Goal: Use online tool/utility

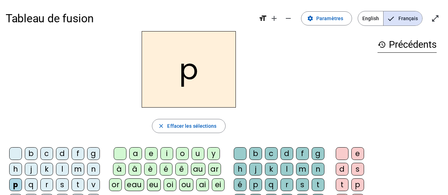
scroll to position [65, 0]
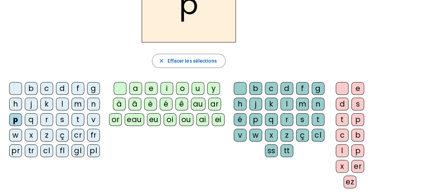
click at [208, 103] on div "ar" at bounding box center [214, 104] width 13 height 13
click at [275, 100] on div "k" at bounding box center [271, 104] width 13 height 13
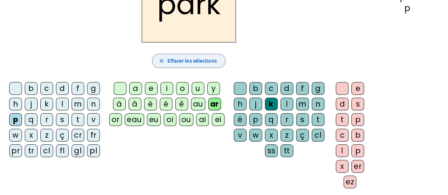
click at [196, 60] on span "Effacer les sélections" at bounding box center [191, 61] width 49 height 8
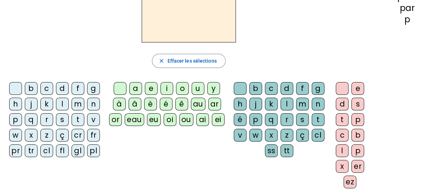
click at [15, 116] on div "p" at bounding box center [15, 119] width 13 height 13
click at [210, 102] on div "ar" at bounding box center [214, 104] width 13 height 13
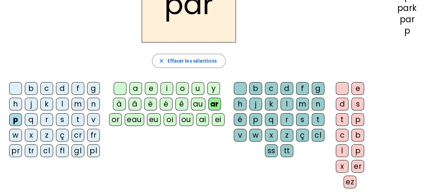
click at [276, 100] on div "k" at bounding box center [271, 104] width 13 height 13
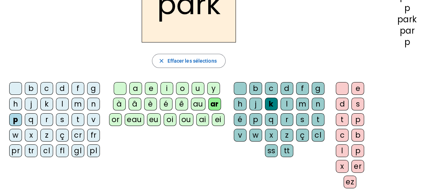
click at [286, 101] on div "l" at bounding box center [286, 104] width 13 height 13
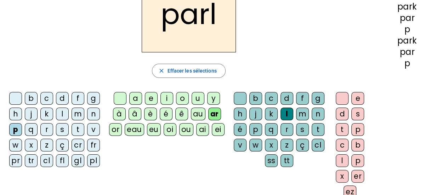
scroll to position [57, 0]
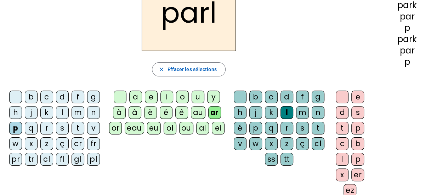
click at [347, 190] on div "ez" at bounding box center [349, 190] width 13 height 13
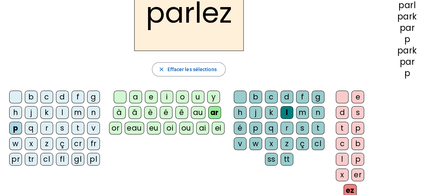
click at [304, 117] on div "m" at bounding box center [302, 112] width 13 height 13
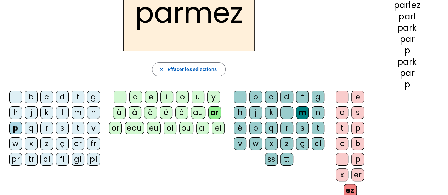
click at [306, 122] on div "s" at bounding box center [302, 128] width 13 height 13
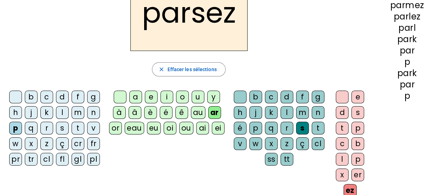
click at [305, 122] on div "s" at bounding box center [302, 128] width 13 height 13
click at [315, 126] on div "t" at bounding box center [317, 128] width 13 height 13
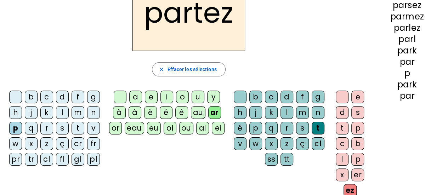
click at [111, 122] on div "or" at bounding box center [115, 128] width 13 height 13
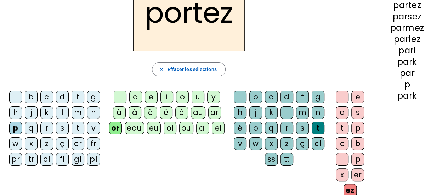
click at [62, 123] on div "s" at bounding box center [62, 128] width 13 height 13
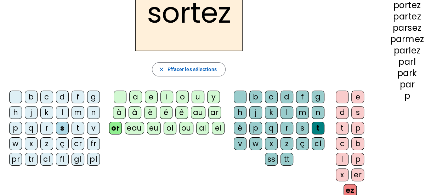
click at [340, 98] on div at bounding box center [341, 97] width 13 height 13
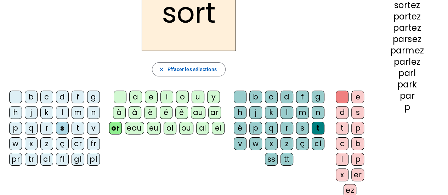
click at [353, 101] on div "e" at bounding box center [357, 97] width 13 height 13
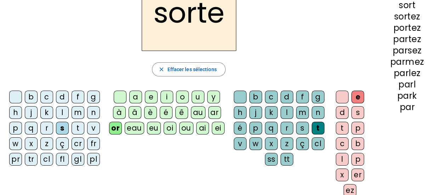
click at [16, 122] on div "p" at bounding box center [15, 128] width 13 height 13
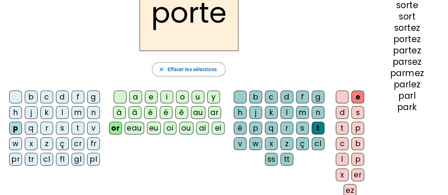
click at [76, 93] on div "f" at bounding box center [77, 97] width 13 height 13
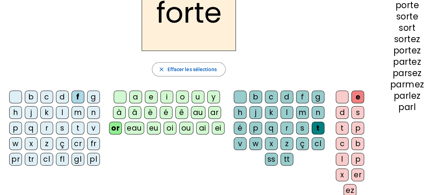
click at [317, 132] on div "t" at bounding box center [317, 128] width 13 height 13
click at [238, 91] on div at bounding box center [240, 97] width 13 height 13
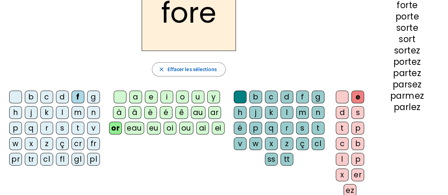
click at [318, 128] on div "t" at bounding box center [317, 128] width 13 height 13
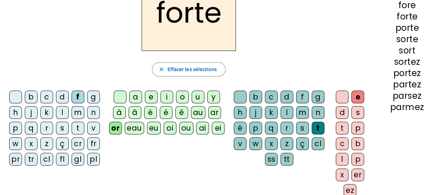
click at [338, 98] on div at bounding box center [341, 97] width 13 height 13
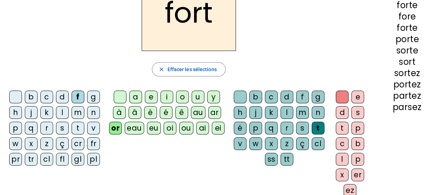
click at [61, 94] on div "d" at bounding box center [62, 97] width 13 height 13
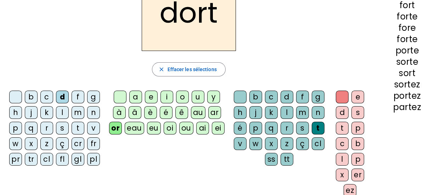
click at [74, 107] on div "m" at bounding box center [77, 112] width 13 height 13
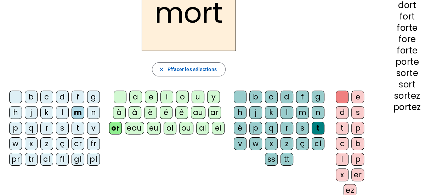
click at [356, 100] on div "e" at bounding box center [357, 97] width 13 height 13
